Goal: Information Seeking & Learning: Find specific fact

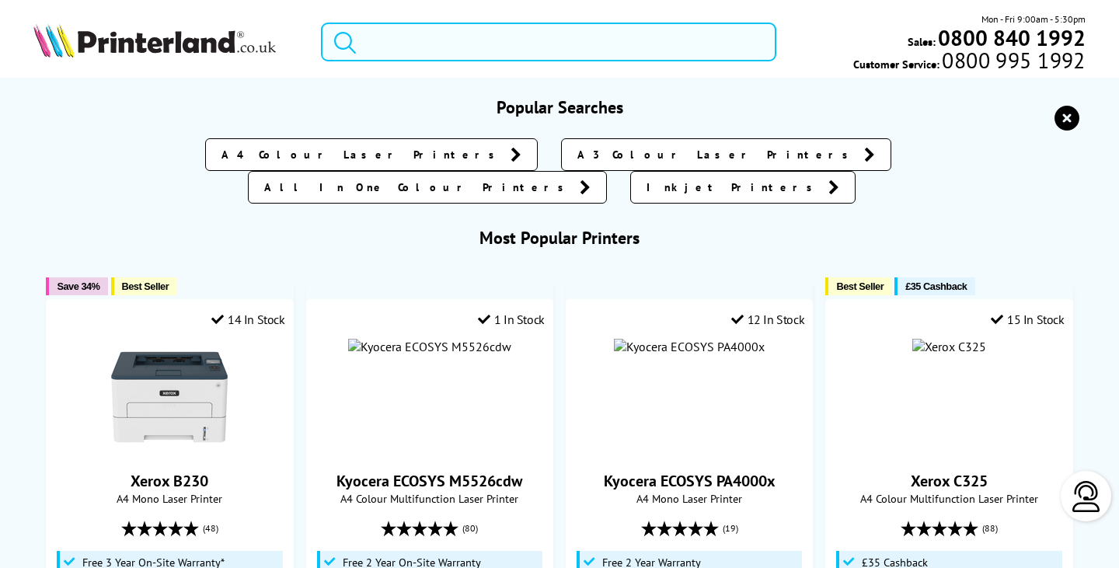
click at [470, 37] on input "search" at bounding box center [548, 42] width 454 height 39
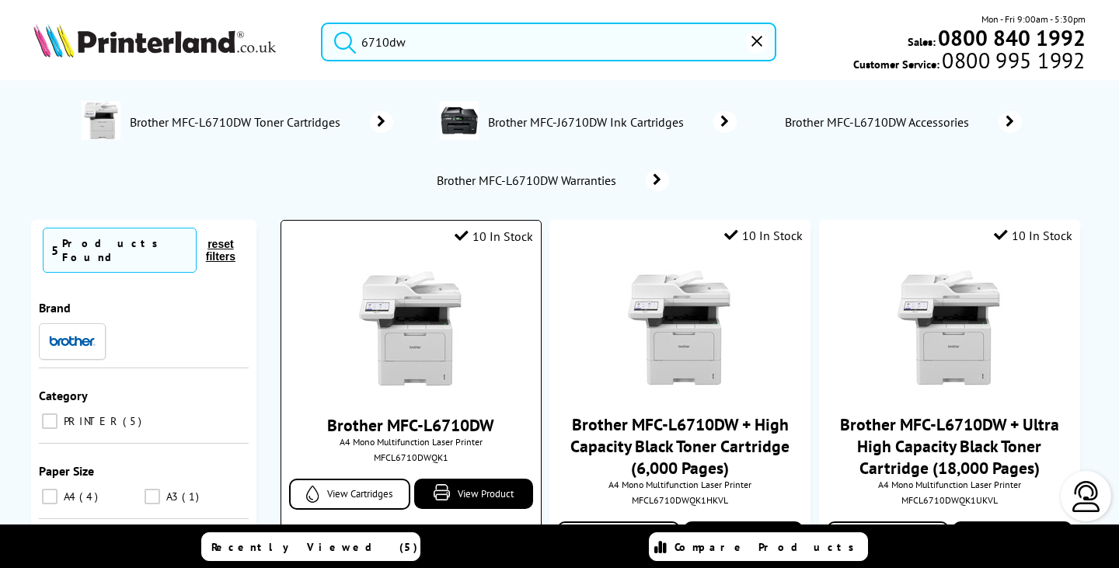
type input "6710dw"
click at [405, 366] on img at bounding box center [411, 329] width 117 height 117
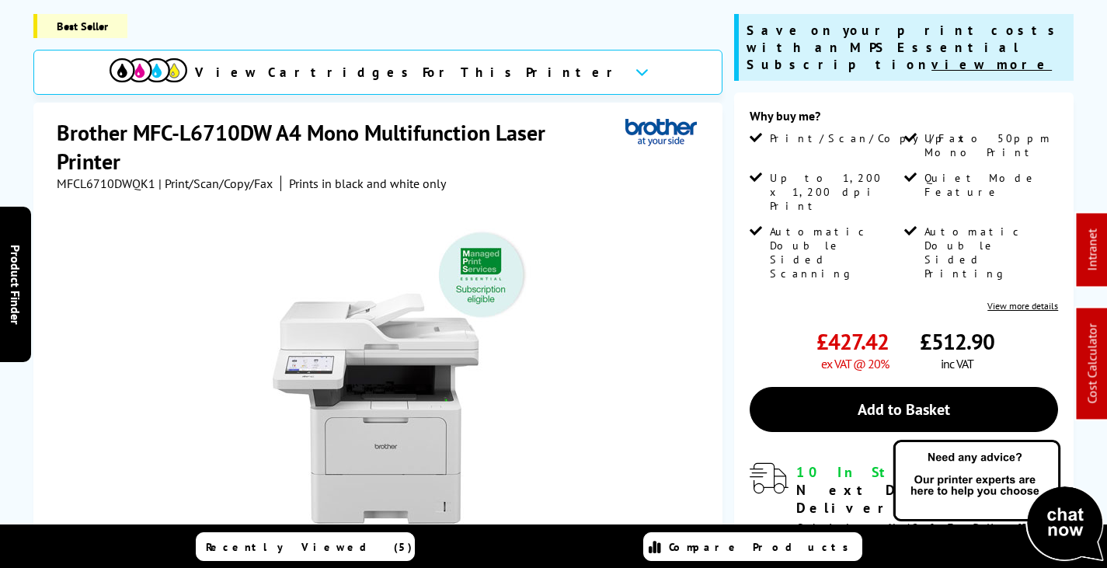
scroll to position [233, 0]
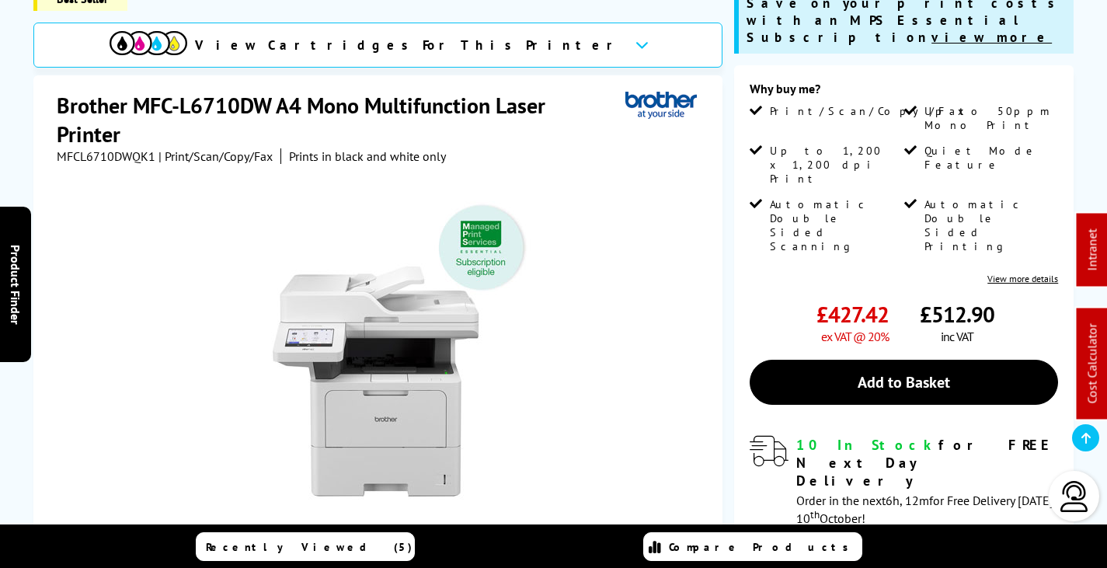
click at [311, 343] on img at bounding box center [380, 347] width 305 height 305
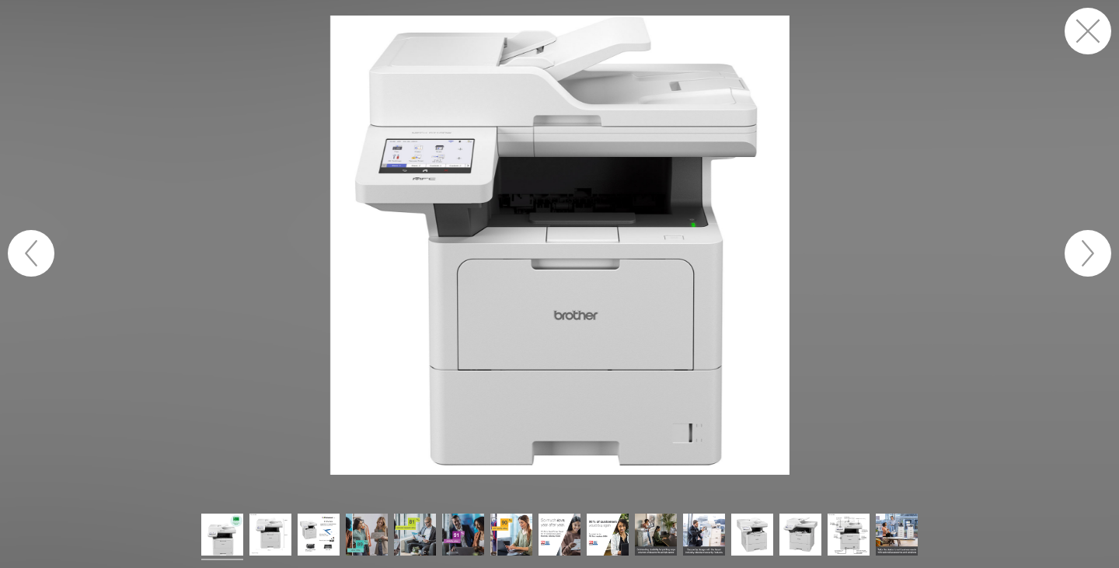
click at [1083, 32] on button "button" at bounding box center [1087, 31] width 47 height 47
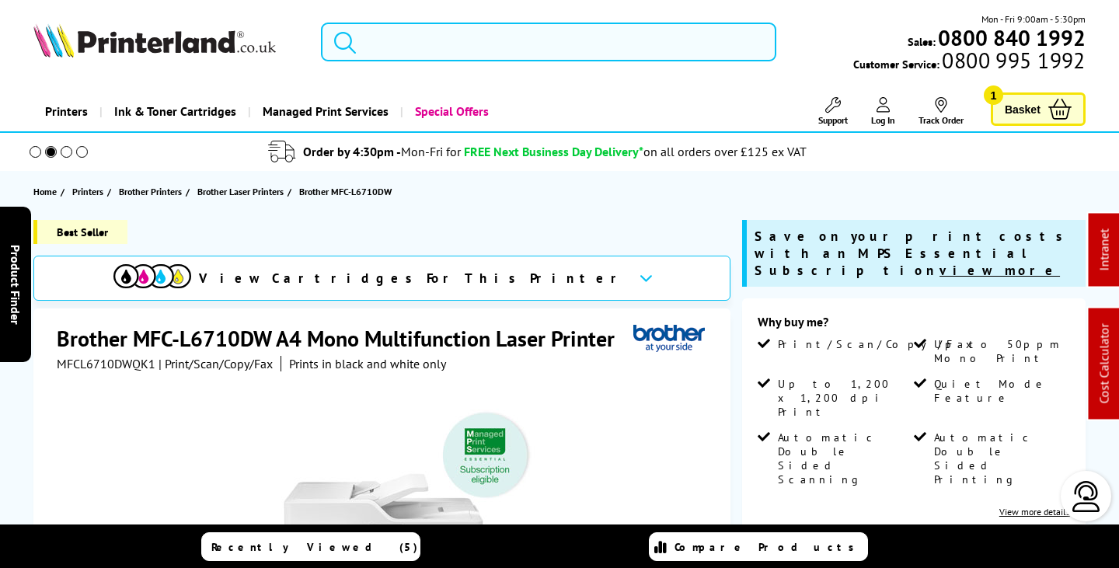
click at [453, 44] on input "search" at bounding box center [548, 42] width 454 height 39
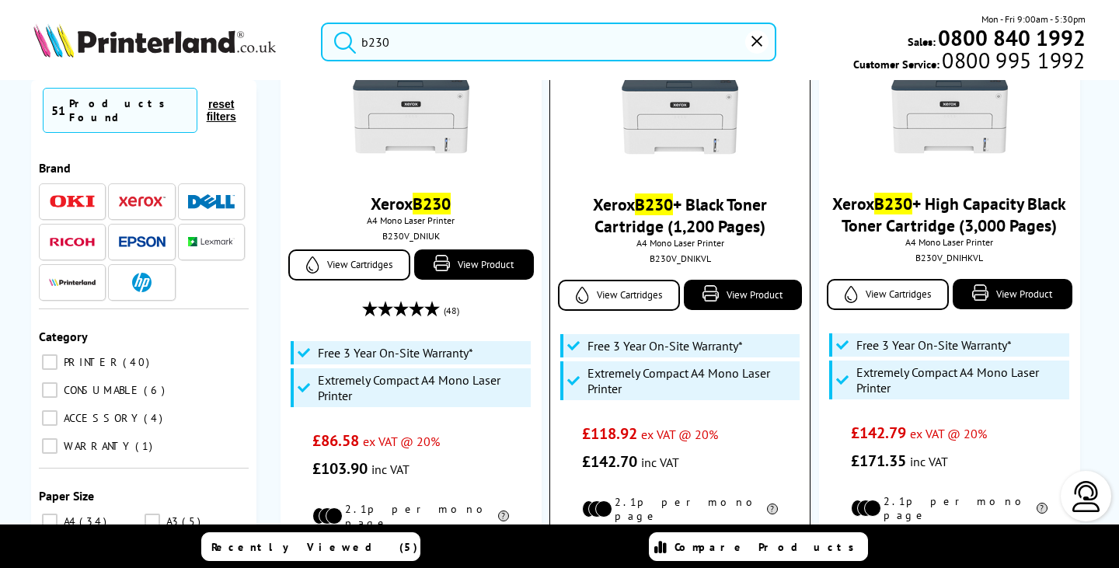
scroll to position [78, 0]
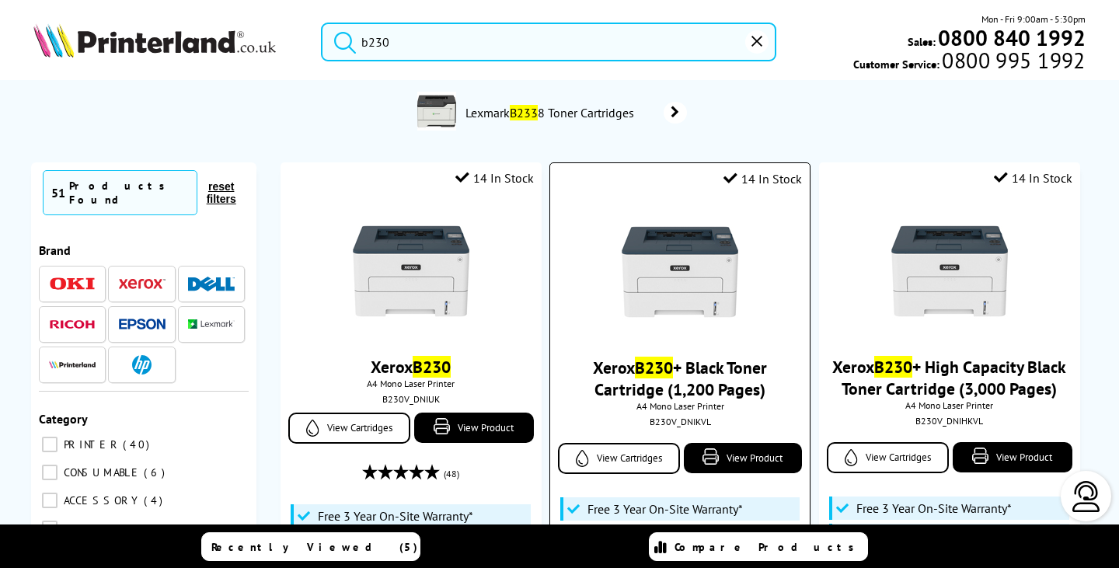
type input "b230"
click at [668, 272] on img at bounding box center [679, 272] width 117 height 117
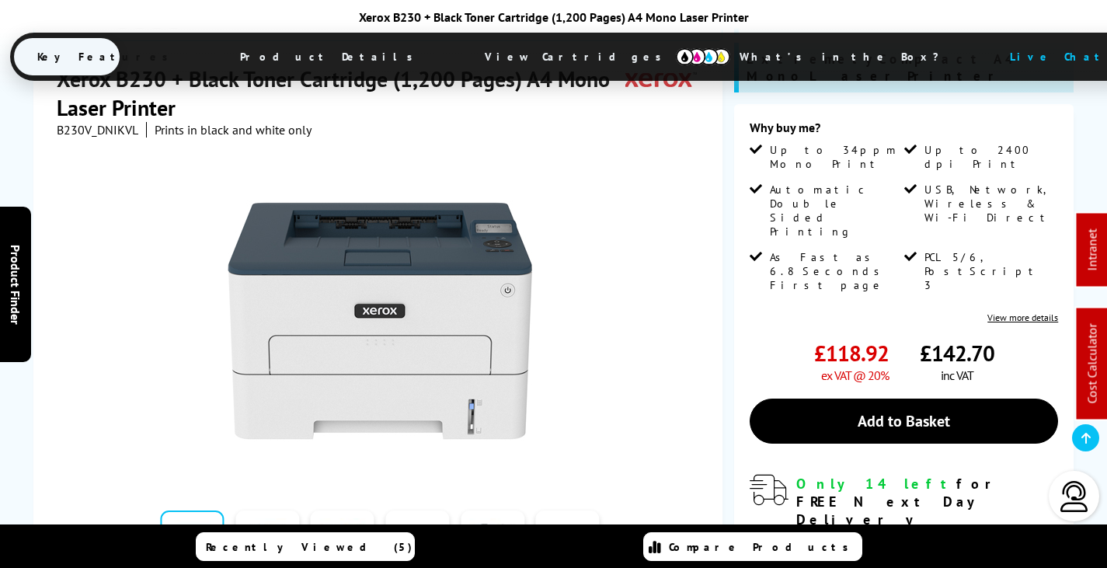
scroll to position [388, 0]
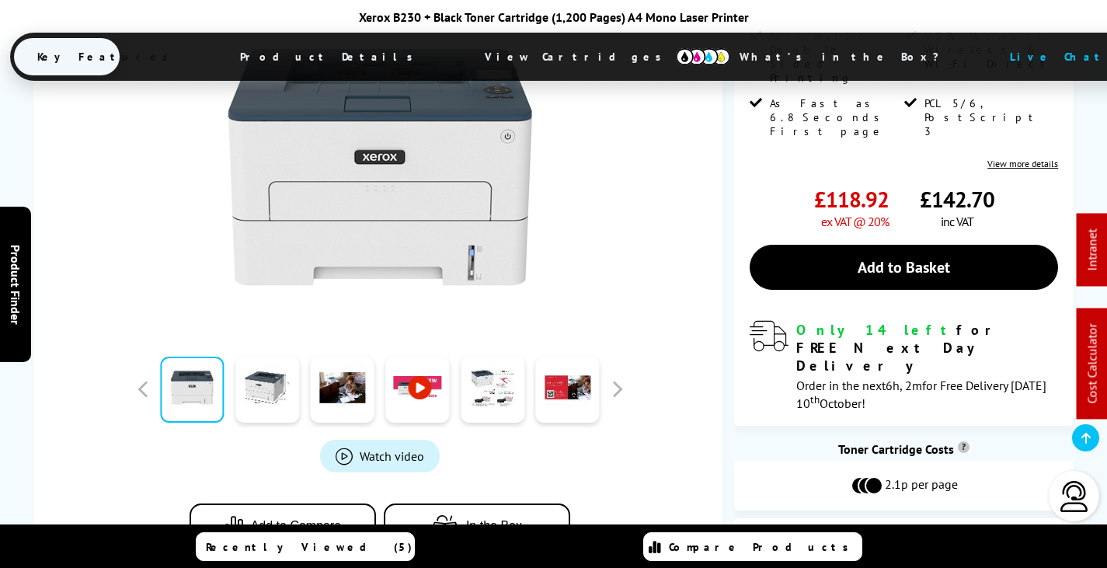
click at [548, 35] on ul "Key Features Product Details View Cartridges What’s in the Box? Live Chat" at bounding box center [583, 57] width 1147 height 48
click at [552, 63] on span "View Cartridges" at bounding box center [580, 57] width 238 height 40
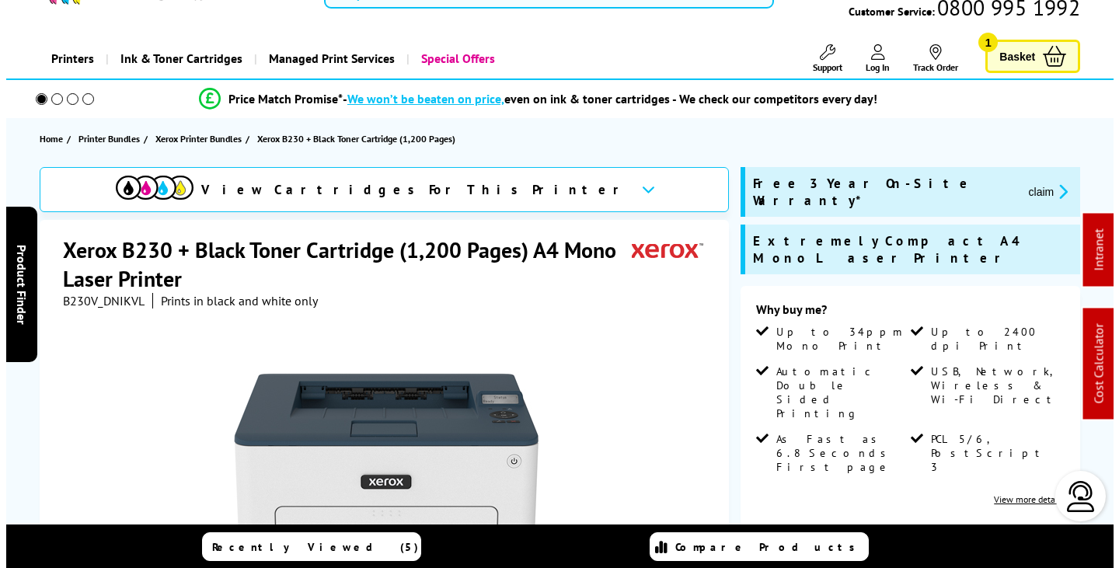
scroll to position [0, 0]
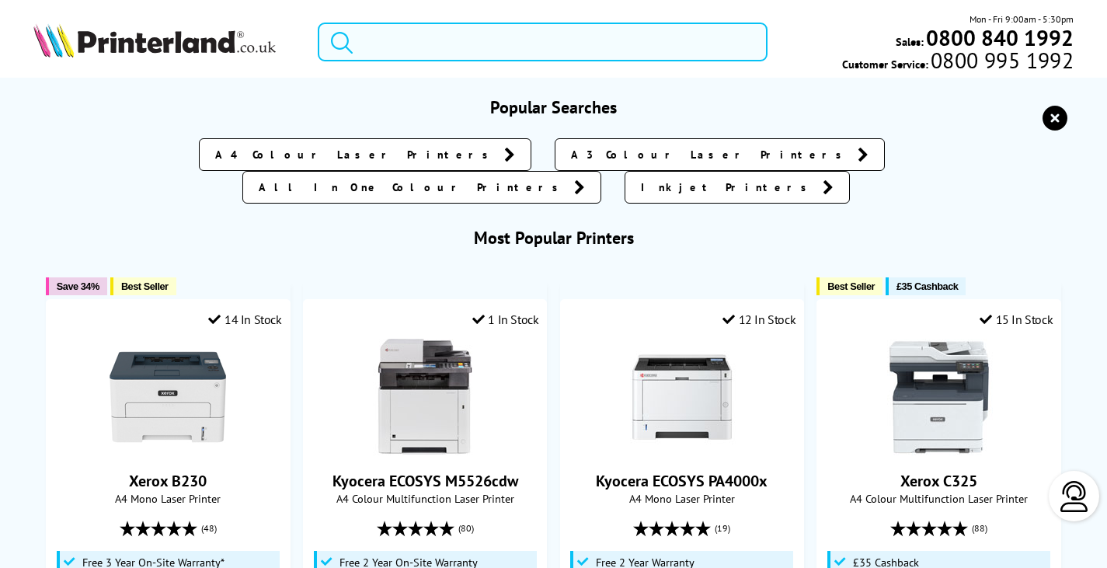
click at [432, 42] on input "search" at bounding box center [543, 42] width 450 height 39
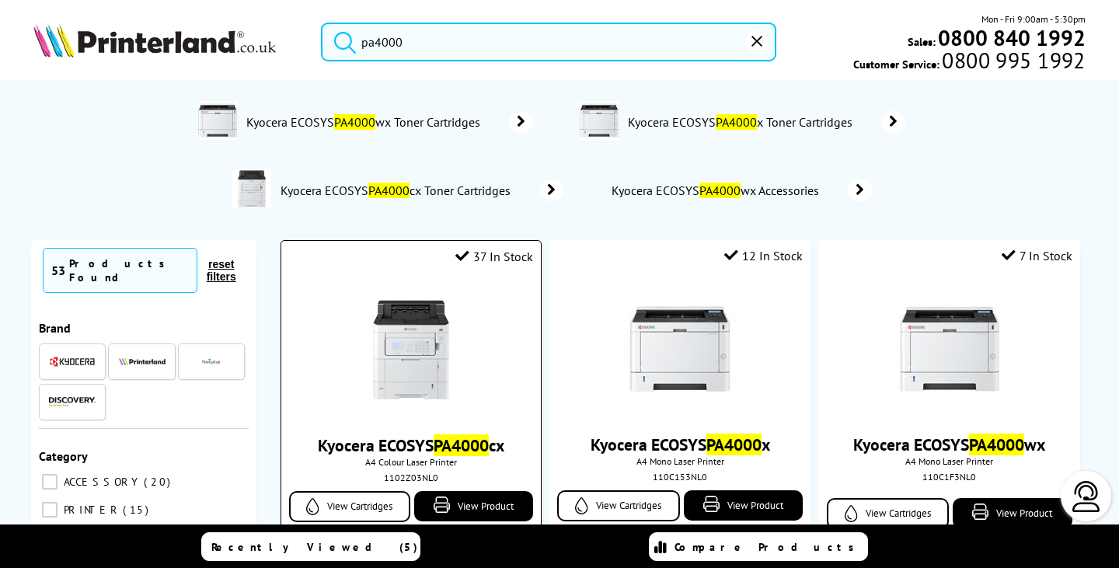
type input "pa4000"
click at [423, 334] on img at bounding box center [411, 349] width 117 height 117
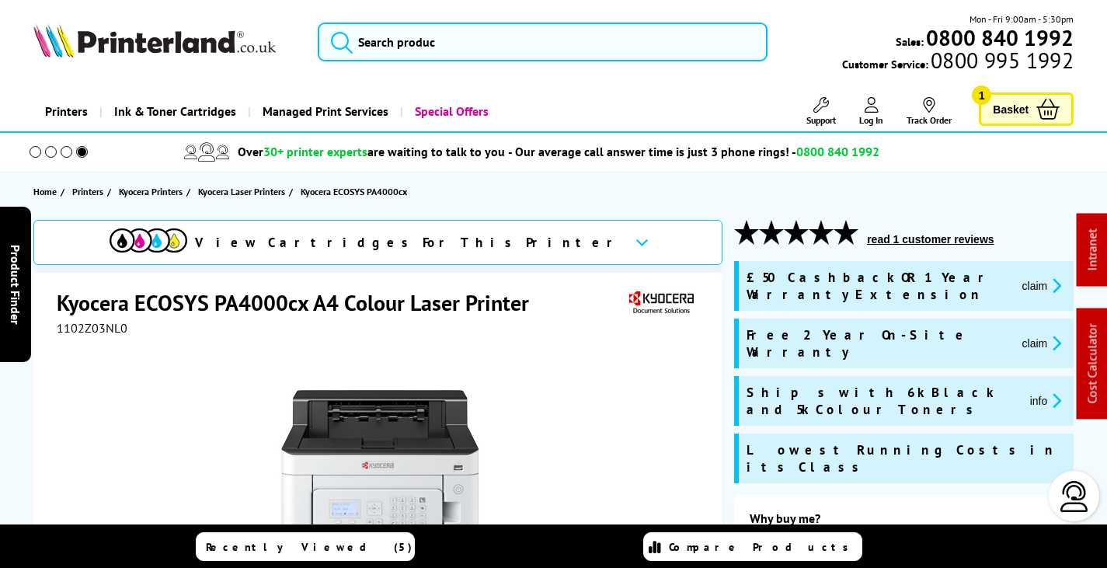
click at [1024, 277] on button "claim" at bounding box center [1042, 286] width 49 height 18
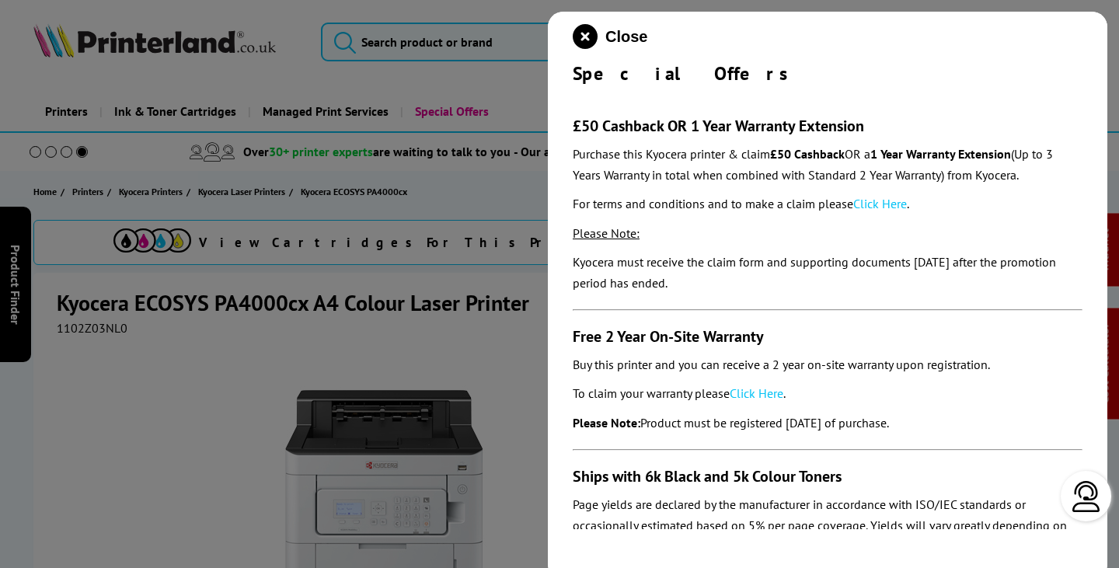
click at [884, 203] on link "Click Here" at bounding box center [880, 204] width 54 height 16
click at [770, 388] on link "Click Here" at bounding box center [756, 393] width 54 height 16
click at [585, 34] on icon "close modal" at bounding box center [585, 36] width 25 height 25
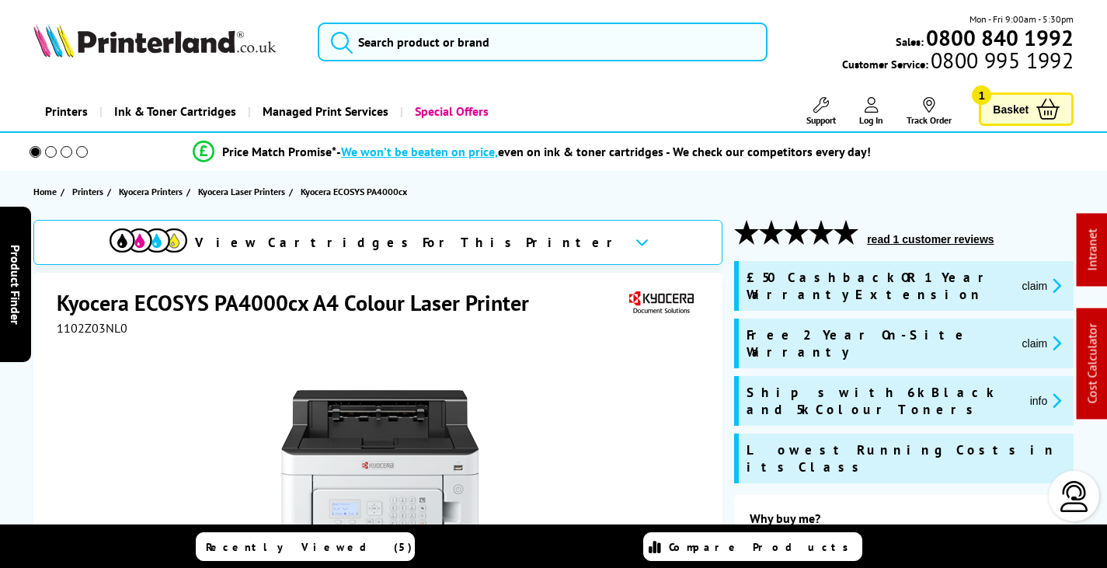
click at [827, 106] on link "Support" at bounding box center [821, 111] width 30 height 29
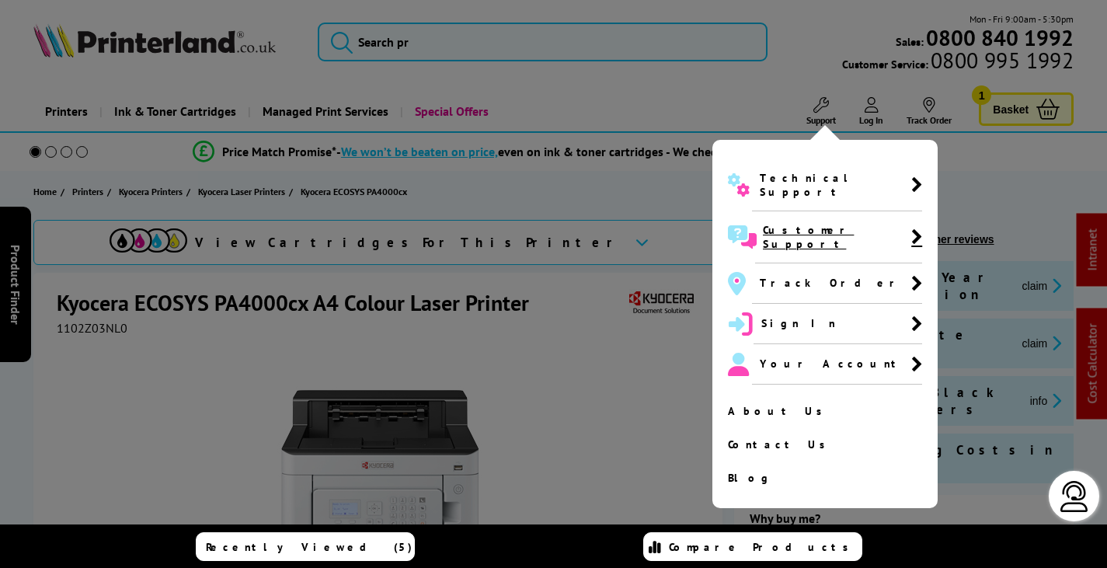
click at [794, 223] on span "Customer Support" at bounding box center [837, 237] width 148 height 28
